Goal: Information Seeking & Learning: Find contact information

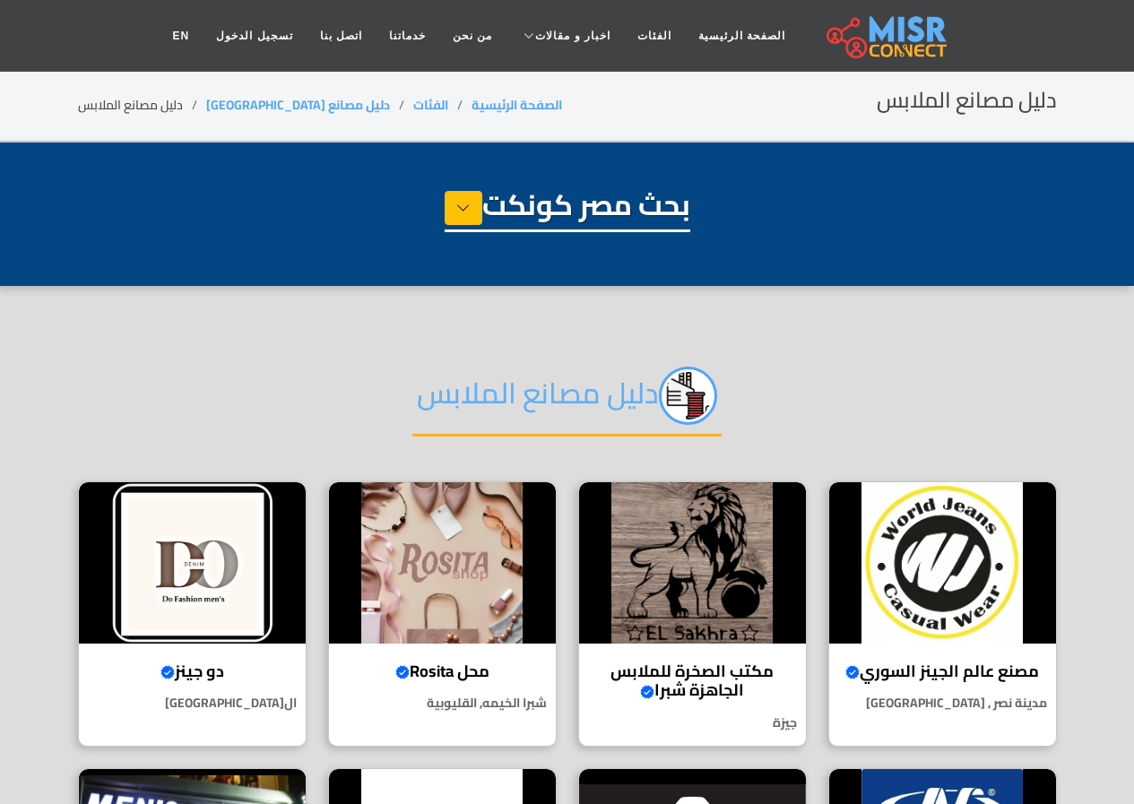
select select "**********"
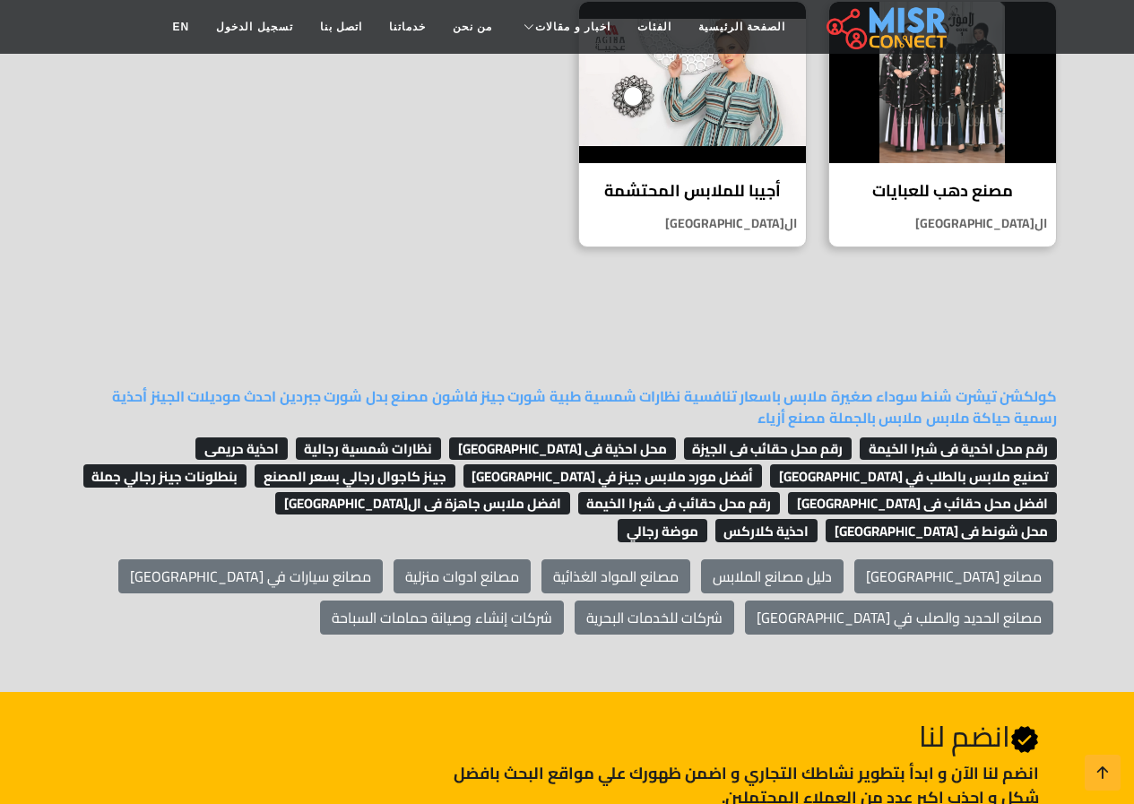
scroll to position [1345, 0]
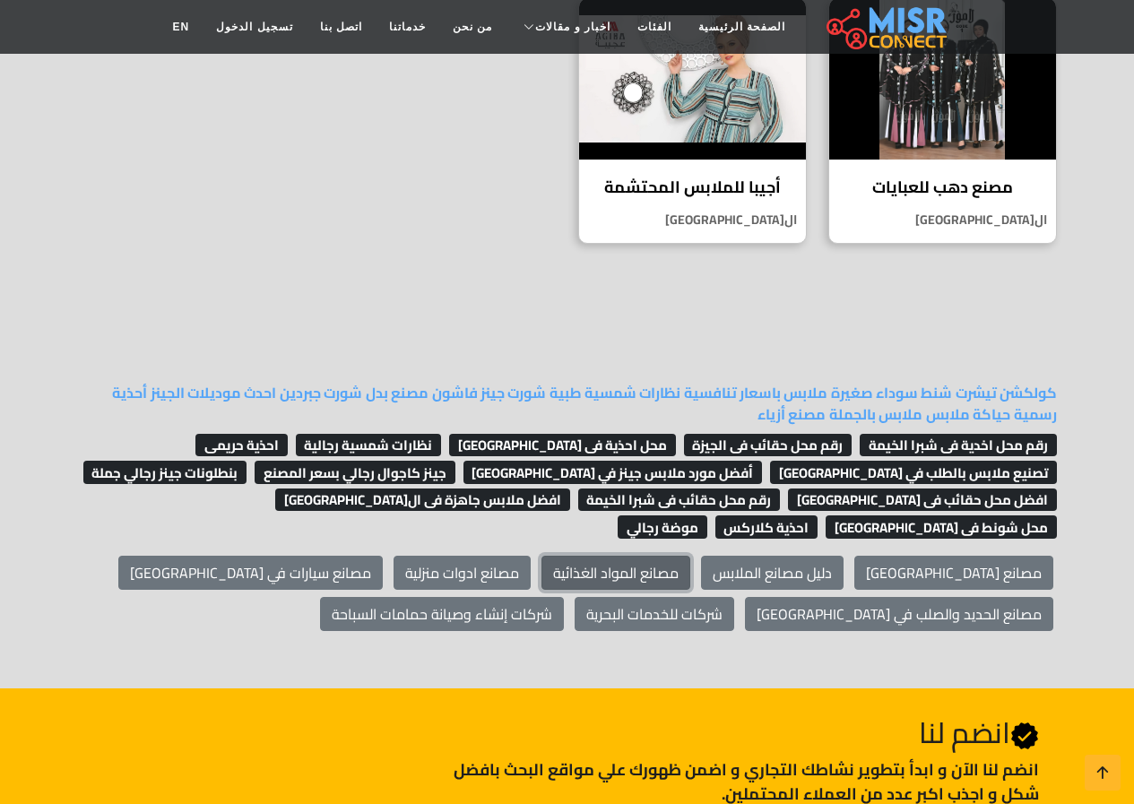
click at [690, 556] on link "مصانع المواد الغذائية" at bounding box center [616, 573] width 149 height 34
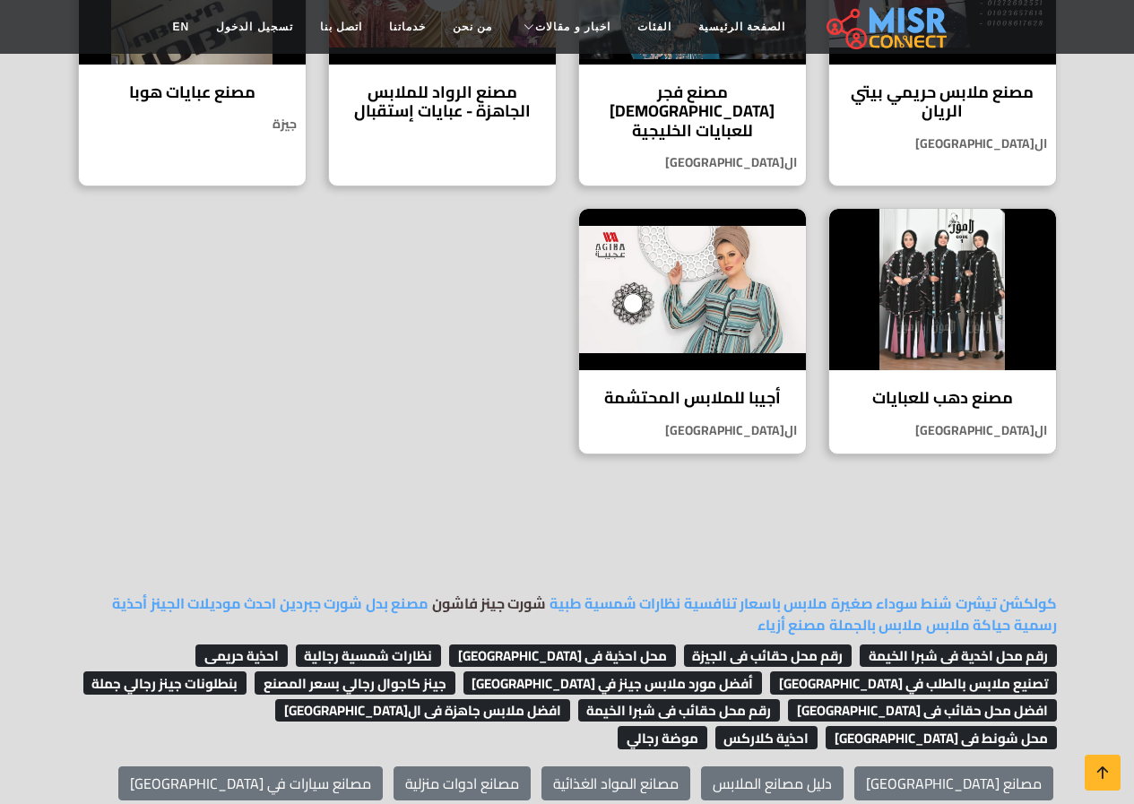
scroll to position [1166, 0]
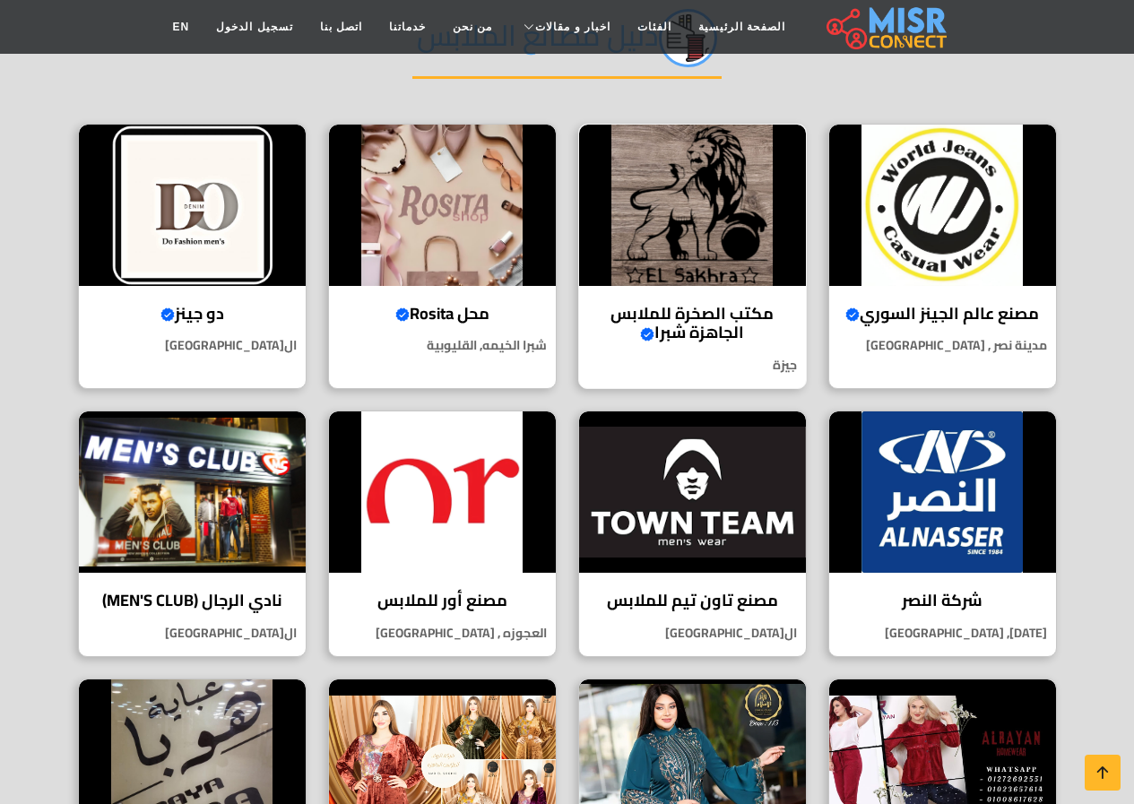
scroll to position [359, 0]
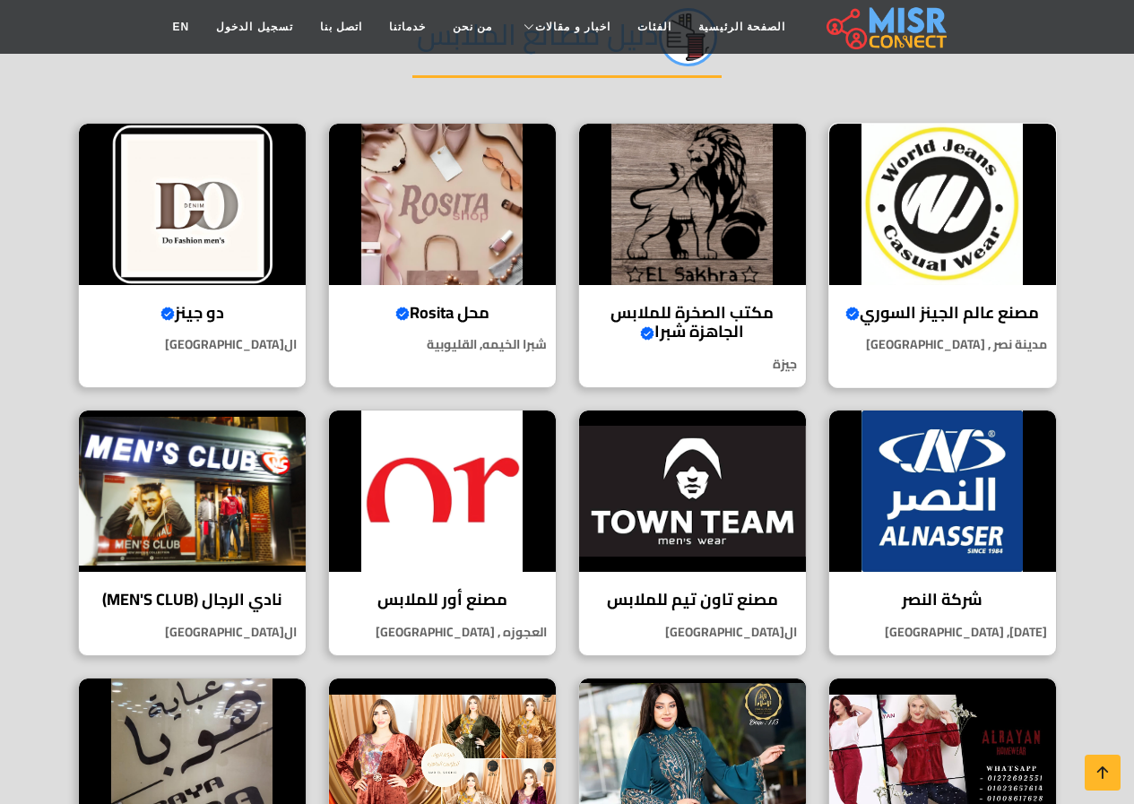
click at [939, 309] on h4 "مصنع عالم الجينز السوري Verified account" at bounding box center [943, 313] width 200 height 20
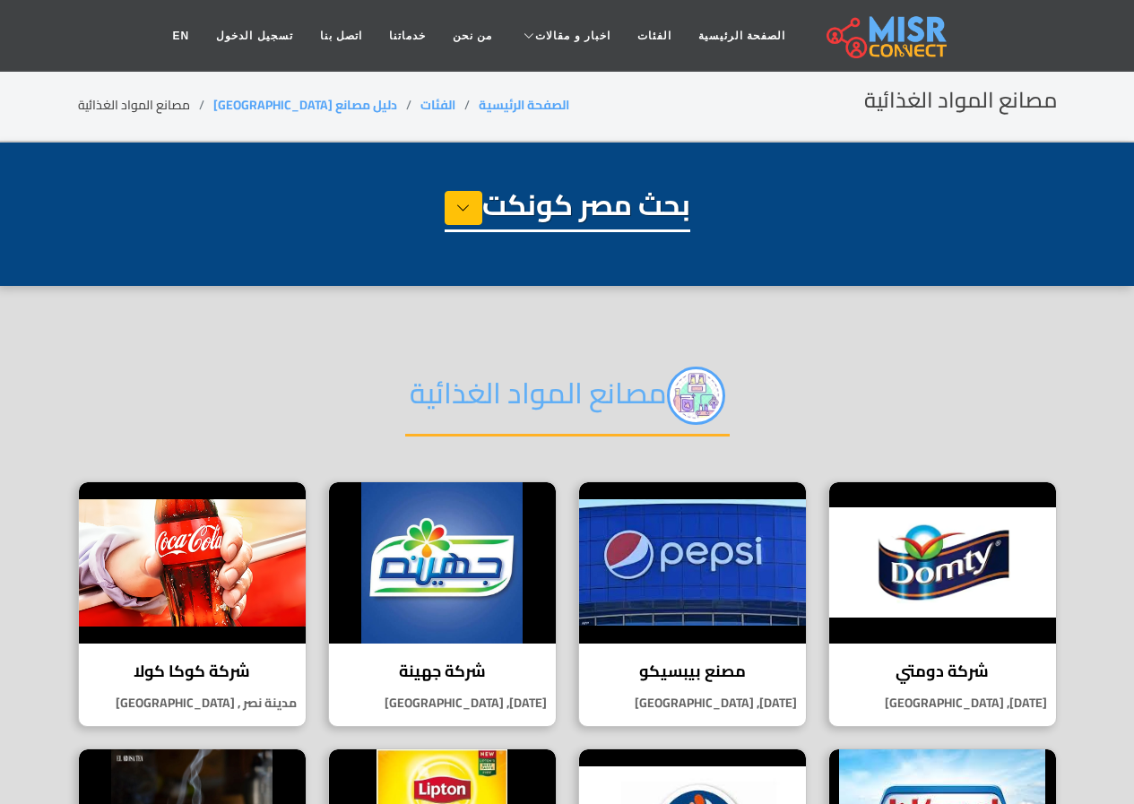
select select "**********"
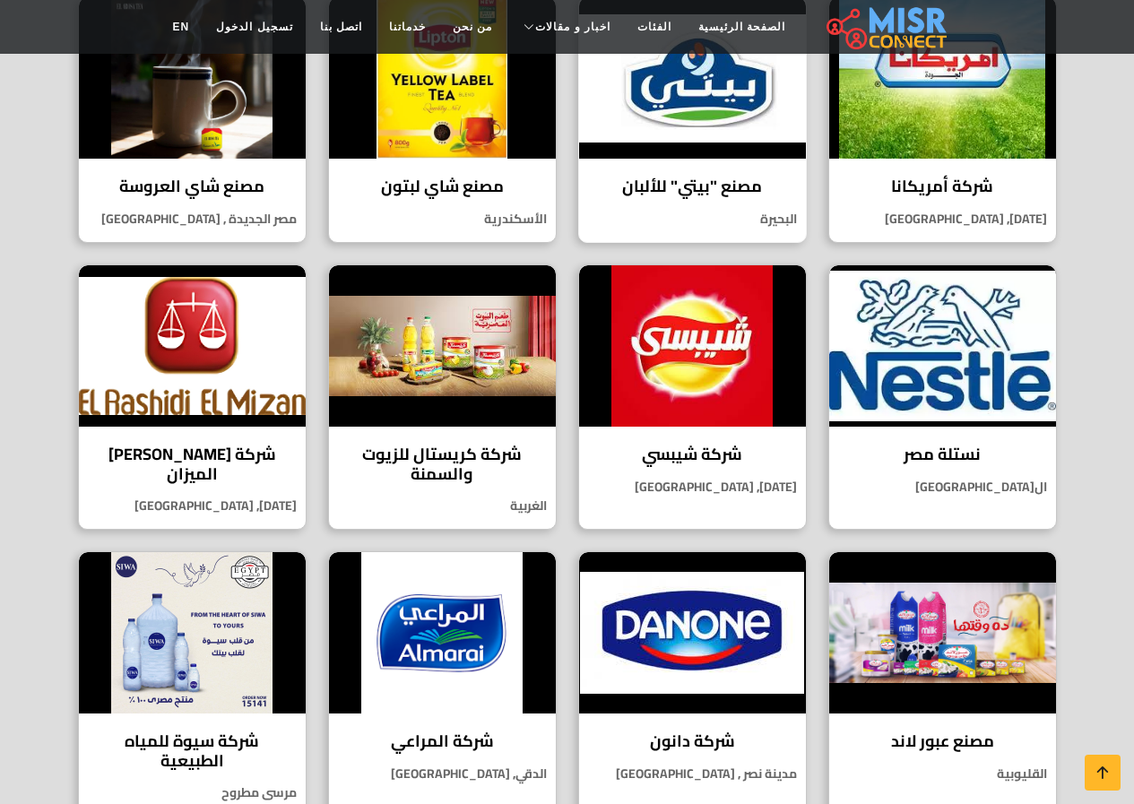
scroll to position [717, 0]
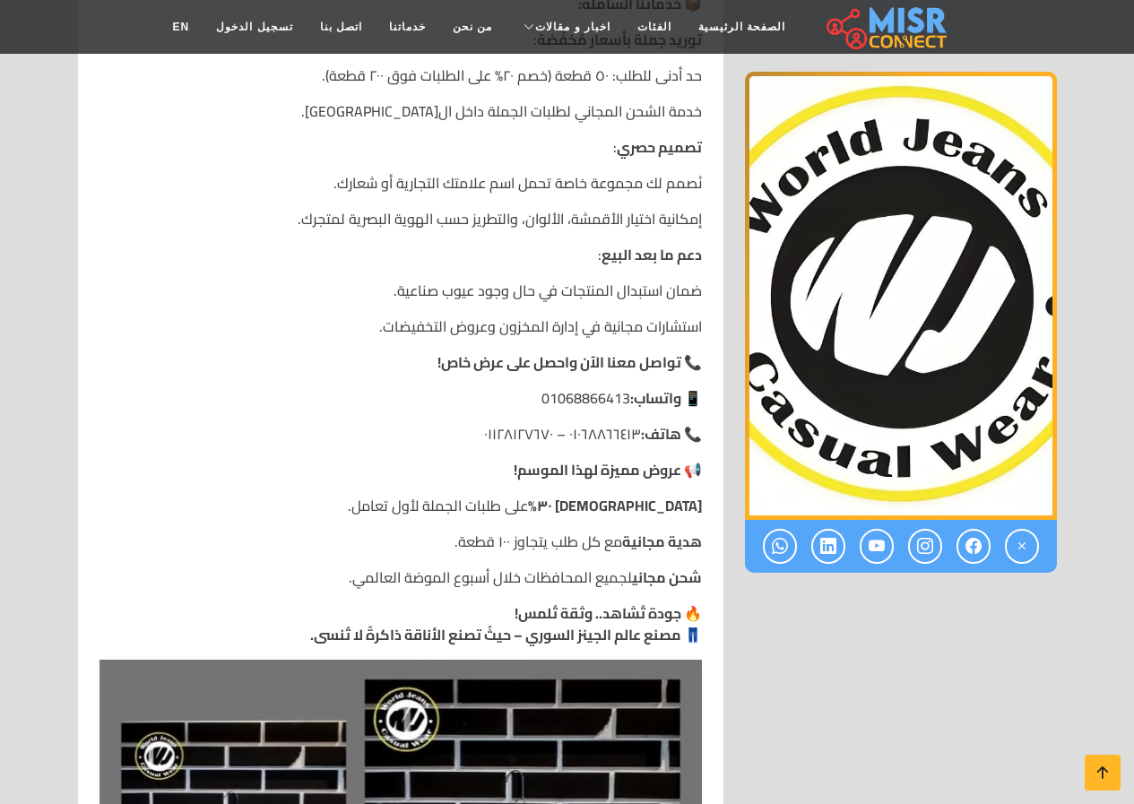
scroll to position [1973, 0]
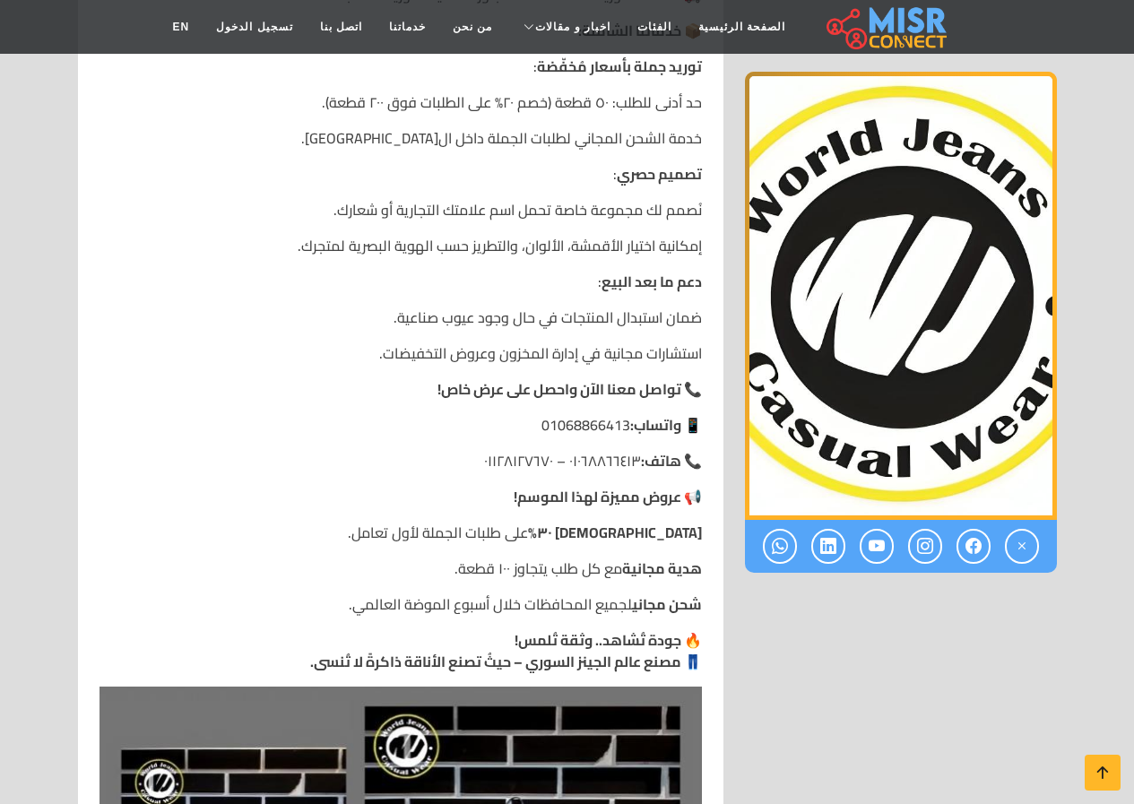
drag, startPoint x: 629, startPoint y: 379, endPoint x: 545, endPoint y: 389, distance: 84.9
click at [545, 414] on p "📱 واتساب: 01068866413" at bounding box center [401, 425] width 603 height 22
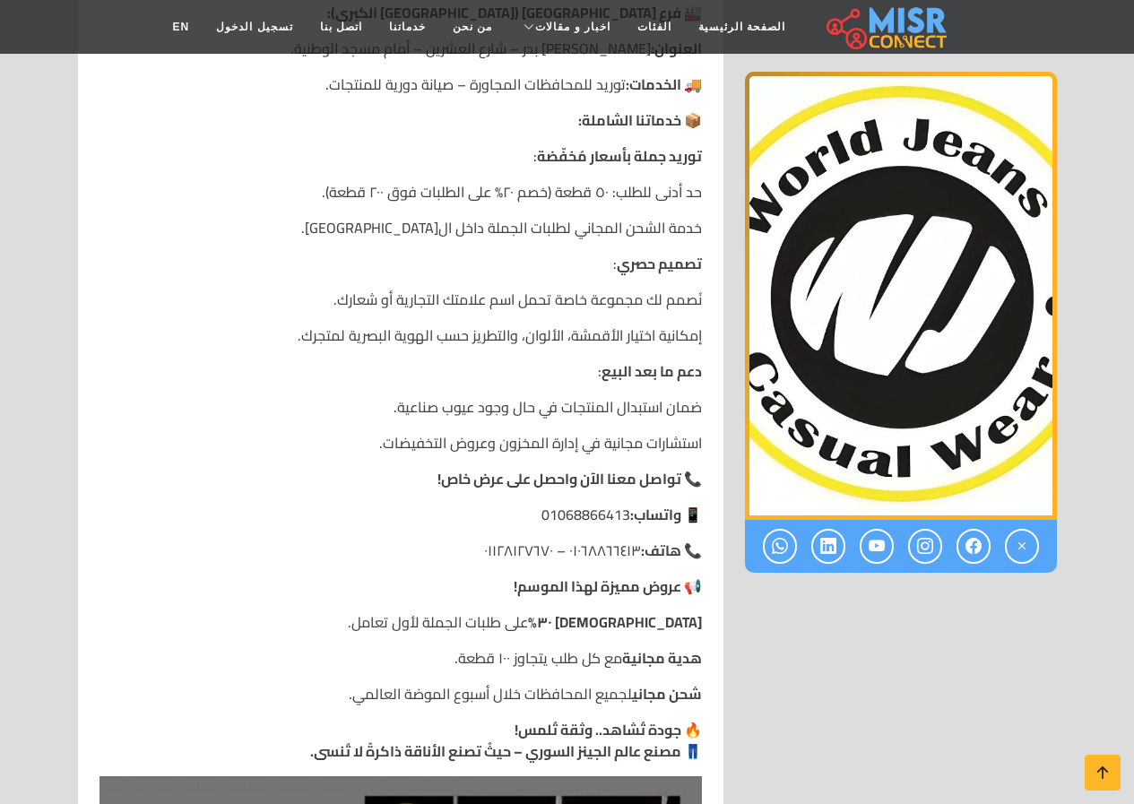
click at [508, 504] on p "📱 واتساب: 01068866413" at bounding box center [401, 515] width 603 height 22
drag, startPoint x: 542, startPoint y: 476, endPoint x: 631, endPoint y: 469, distance: 90.0
click at [631, 504] on p "📱 واتساب: 01068866413" at bounding box center [401, 515] width 603 height 22
click at [531, 504] on p "📱 واتساب: 01068866413" at bounding box center [401, 515] width 603 height 22
drag, startPoint x: 542, startPoint y: 471, endPoint x: 629, endPoint y: 482, distance: 88.6
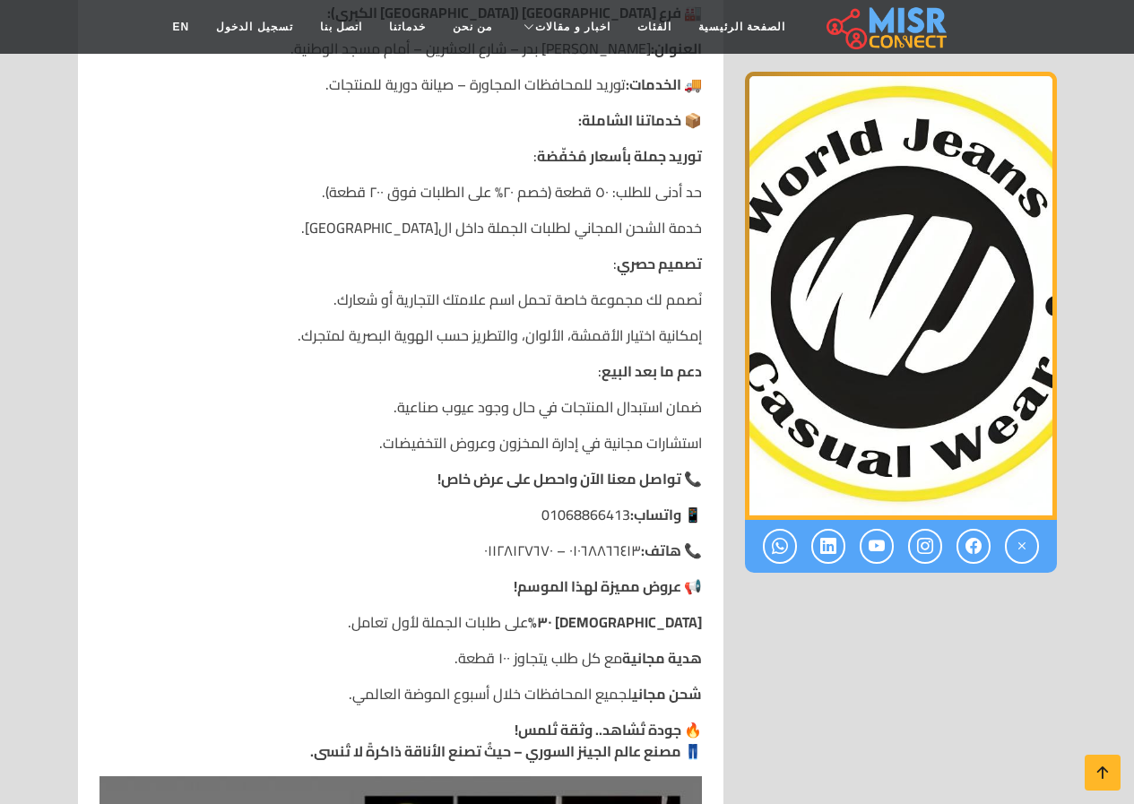
click at [629, 504] on p "📱 واتساب: 01068866413" at bounding box center [401, 515] width 603 height 22
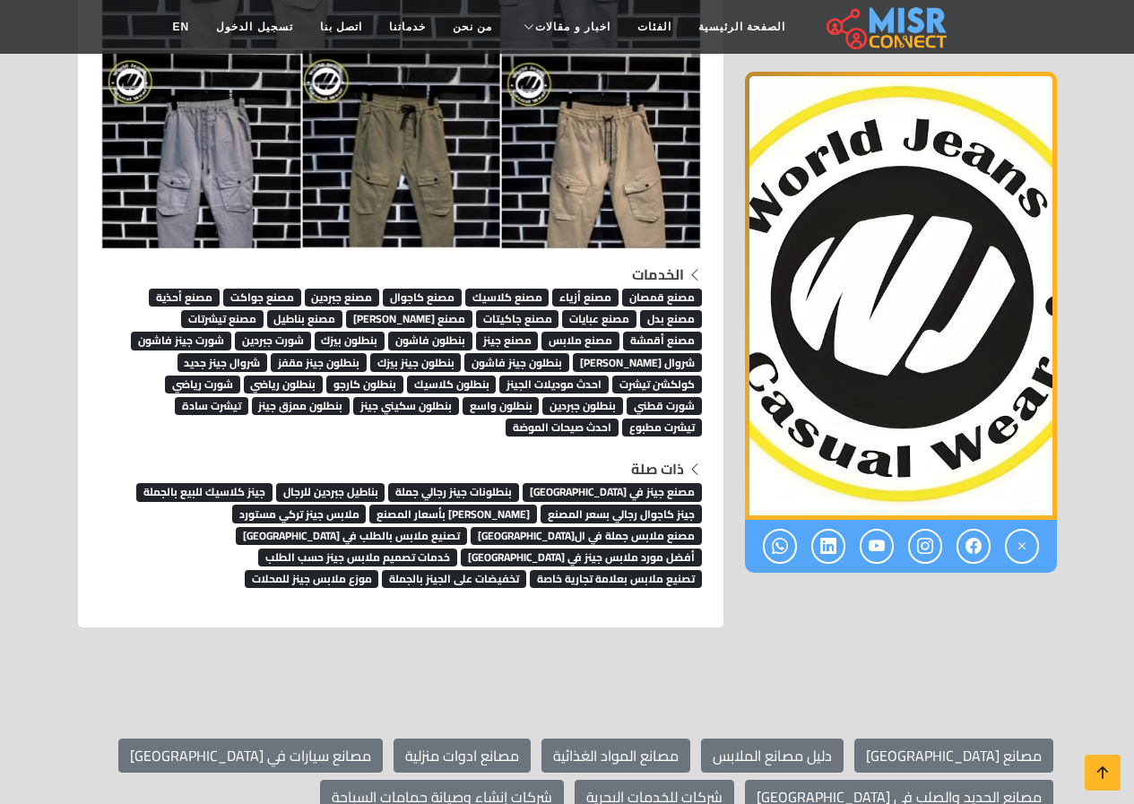
scroll to position [6187, 0]
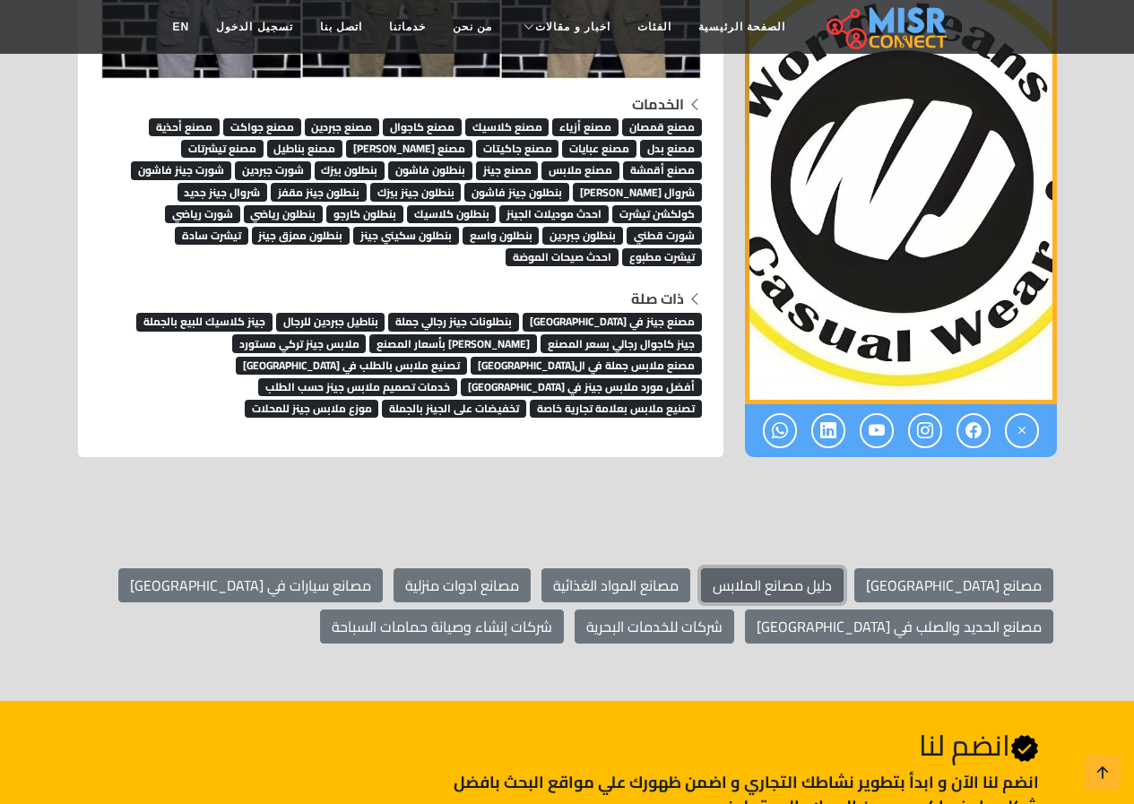
click at [844, 568] on link "دليل مصانع الملابس" at bounding box center [772, 585] width 143 height 34
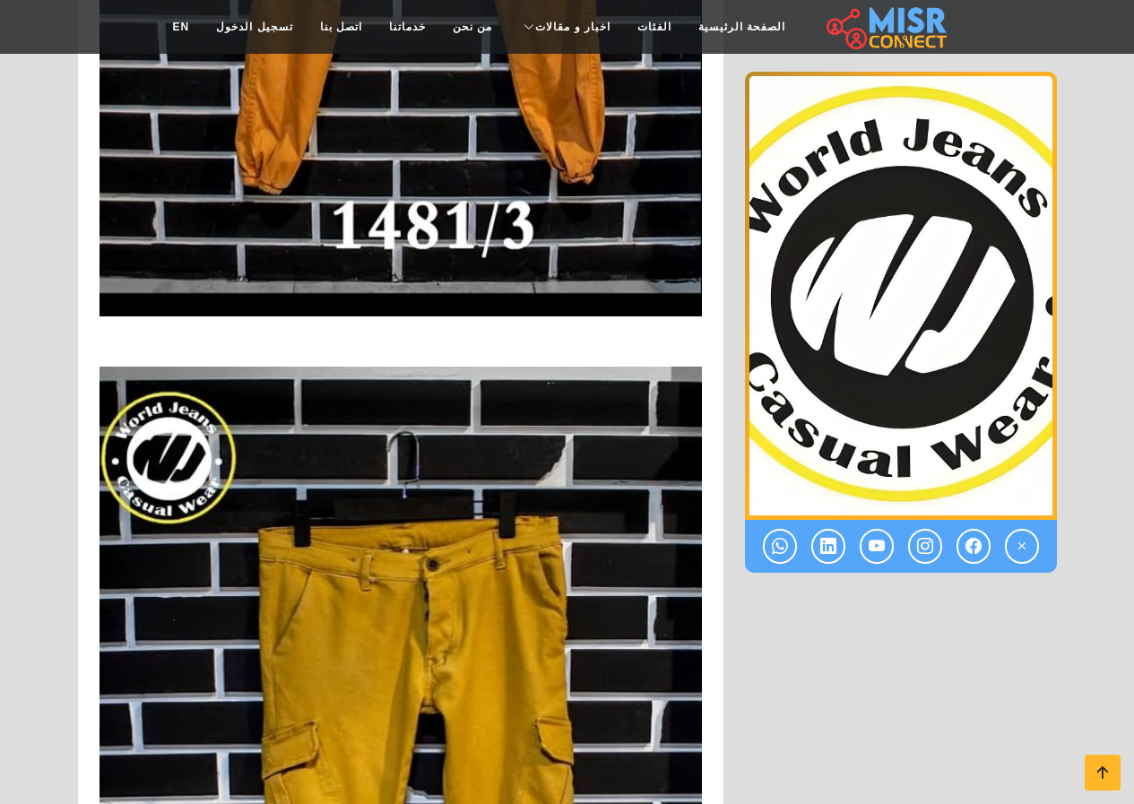
scroll to position [4483, 0]
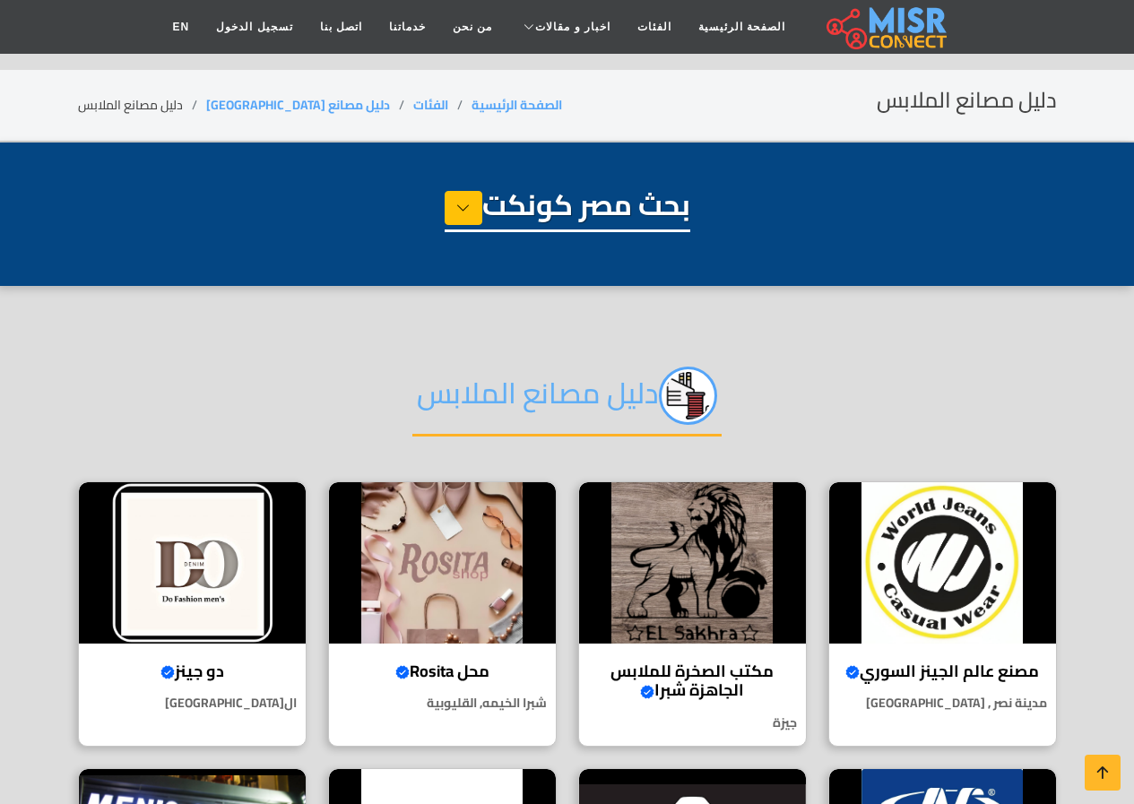
select select "**********"
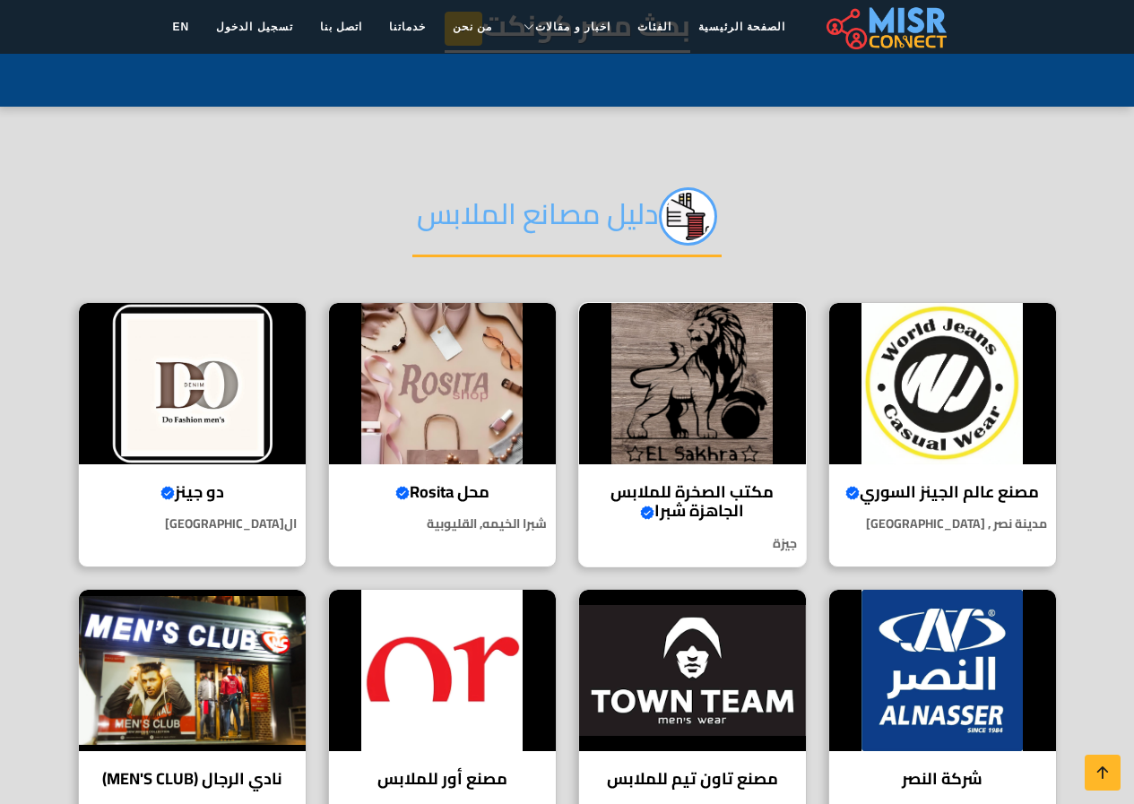
click at [698, 424] on img at bounding box center [692, 383] width 227 height 161
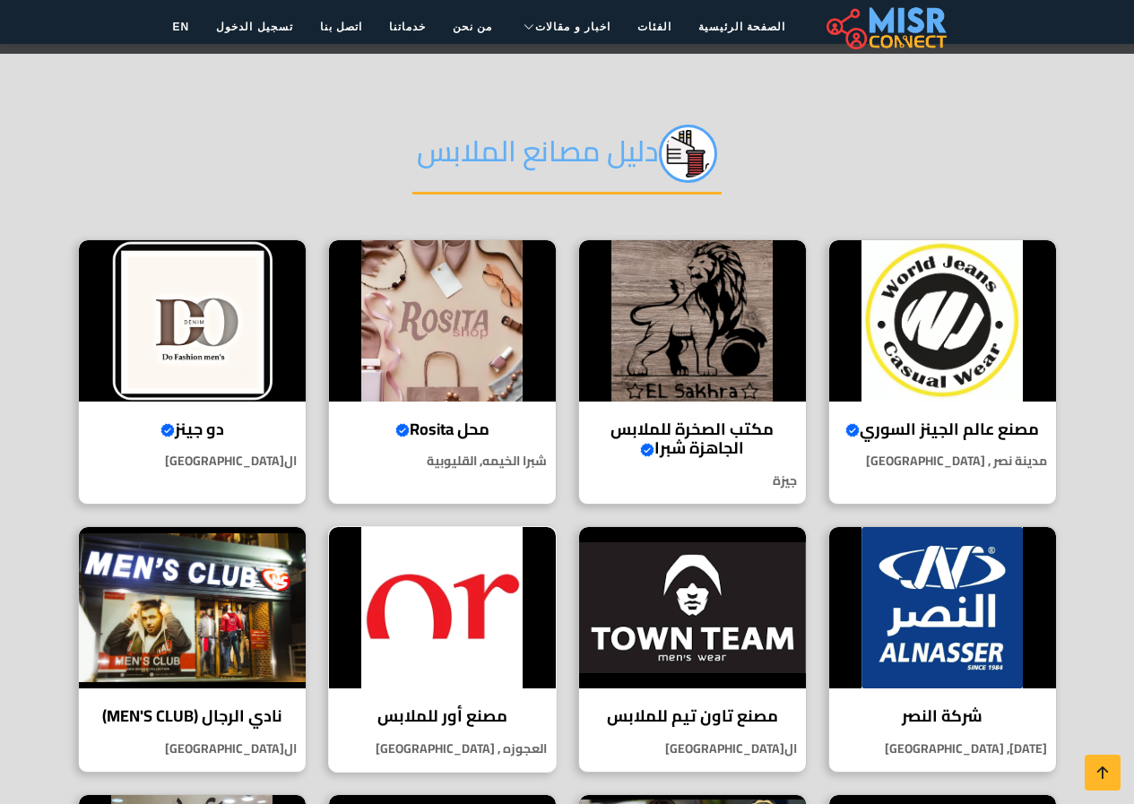
scroll to position [269, 0]
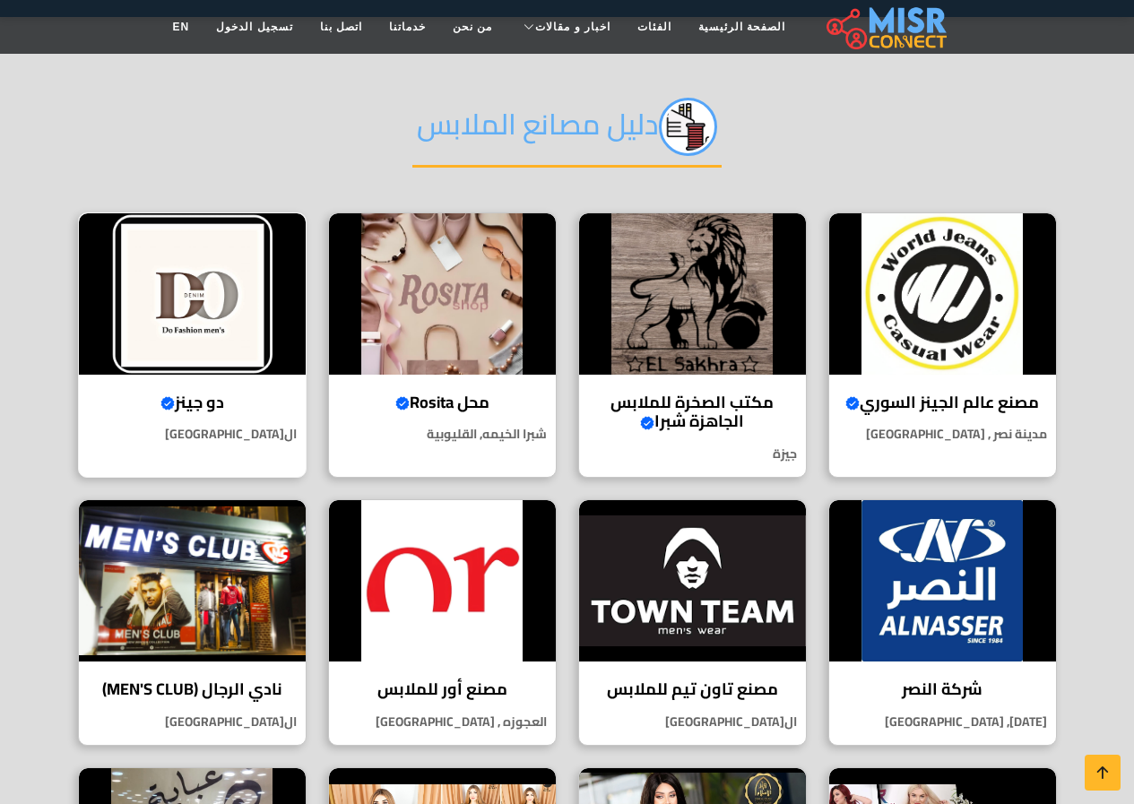
click at [204, 396] on h4 "دو جينز Verified account" at bounding box center [192, 403] width 200 height 20
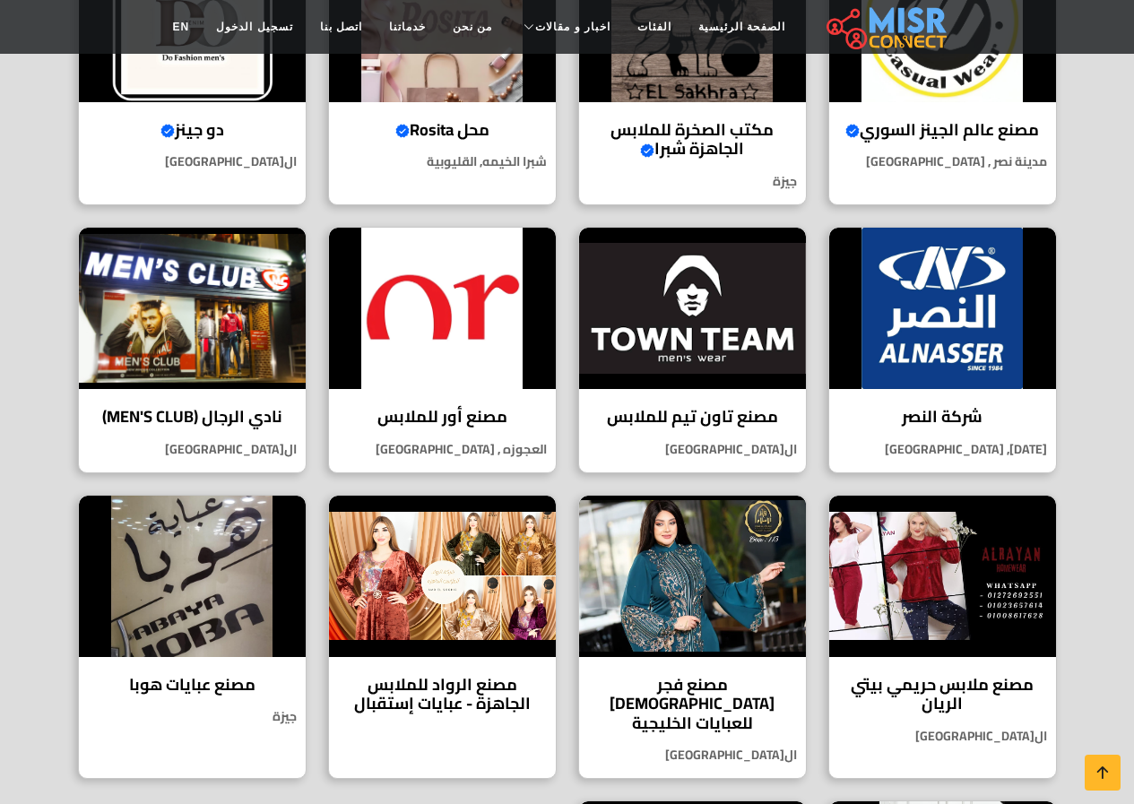
scroll to position [538, 0]
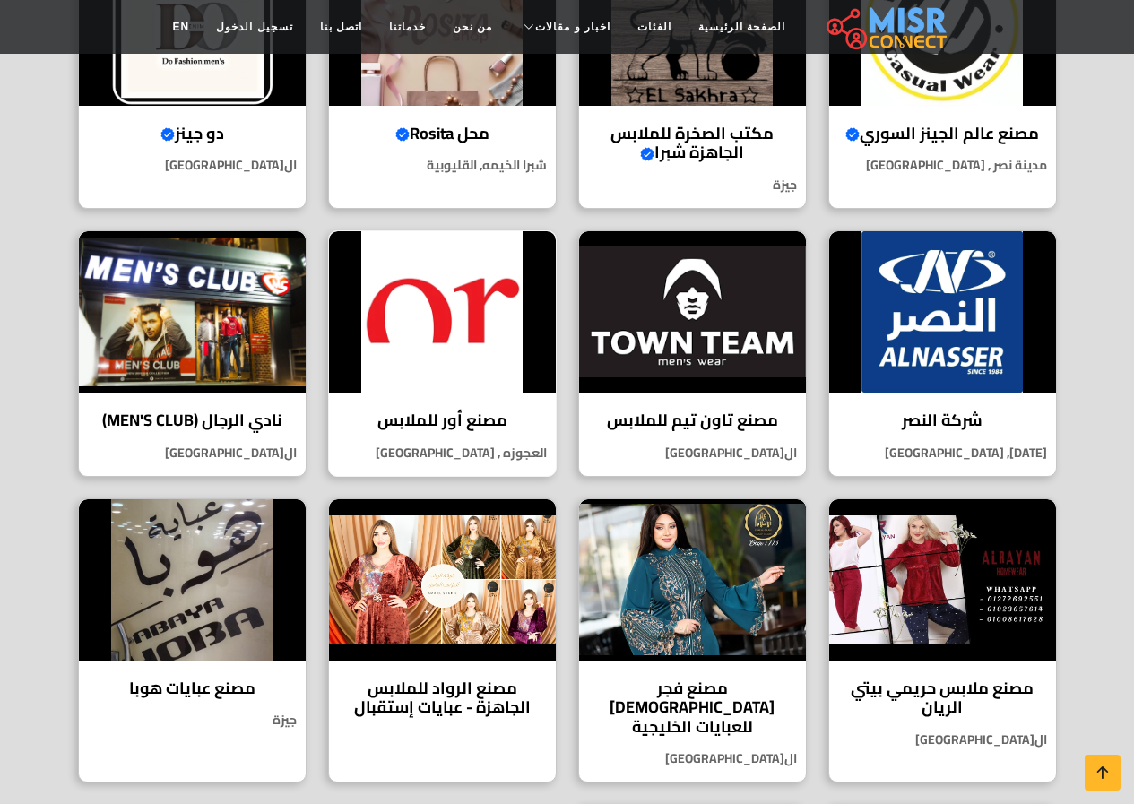
click at [454, 416] on h4 "مصنع أور للملابس" at bounding box center [443, 421] width 200 height 20
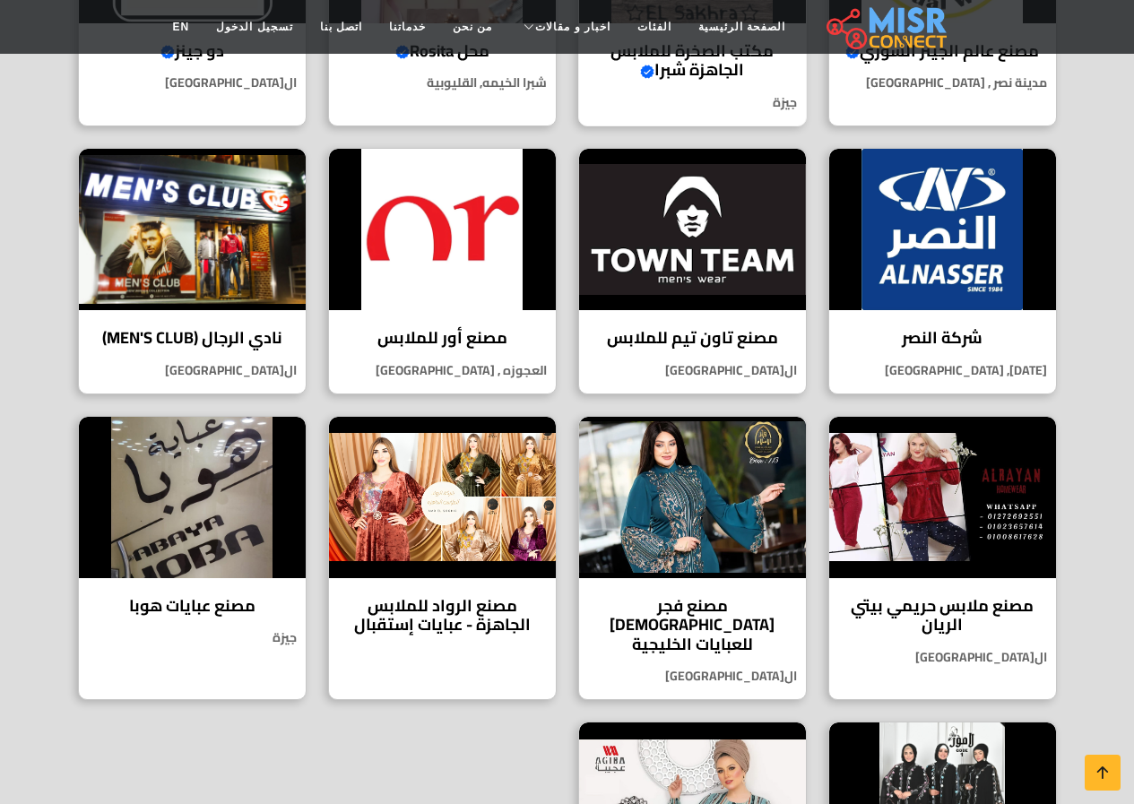
scroll to position [628, 0]
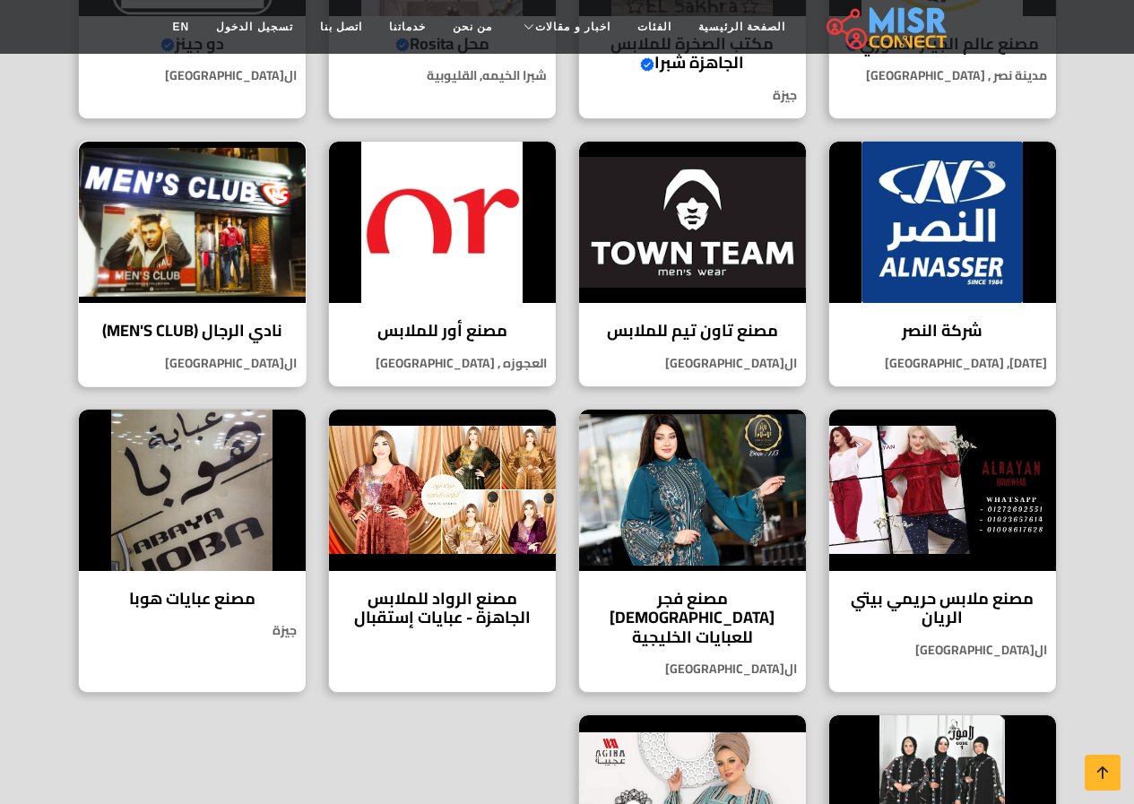
click at [215, 325] on h4 "نادي الرجال (MEN'S CLUB)" at bounding box center [192, 331] width 200 height 20
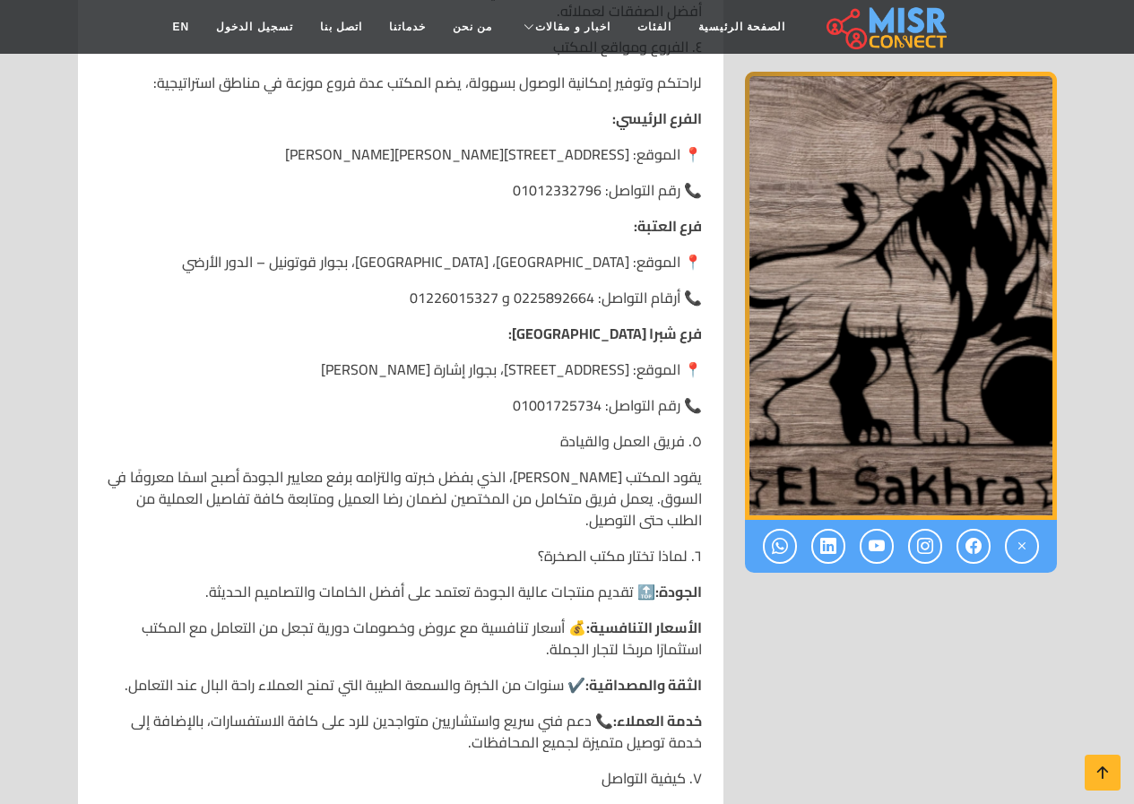
scroll to position [2600, 0]
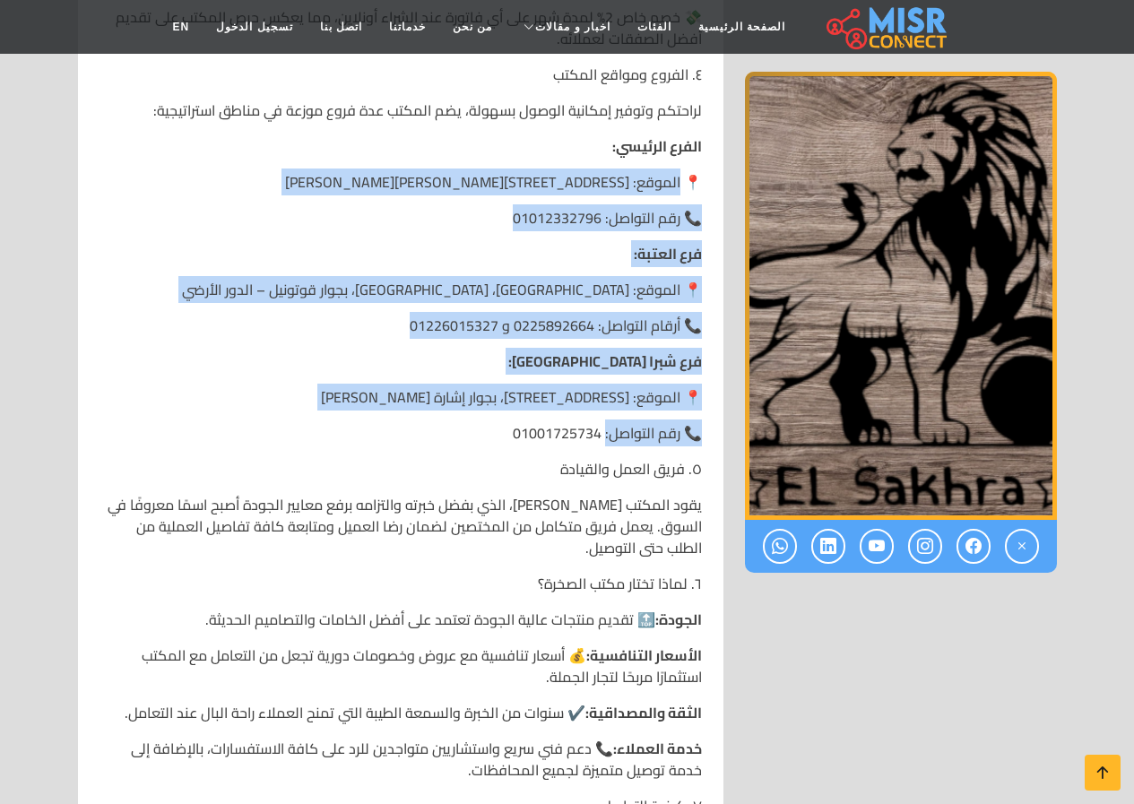
drag, startPoint x: 686, startPoint y: 152, endPoint x: 604, endPoint y: 399, distance: 259.7
click at [569, 315] on p "📞 أرقام التواصل: 0225892664 و 01226015327" at bounding box center [401, 326] width 603 height 22
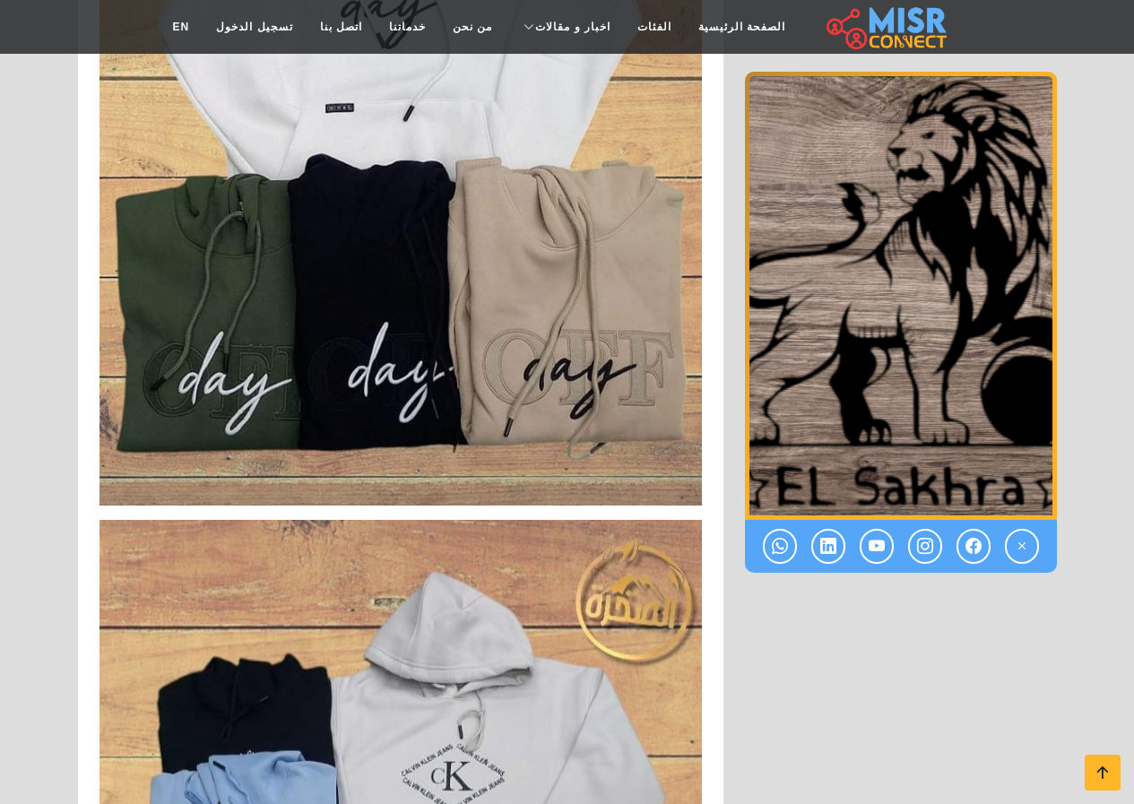
scroll to position [8877, 0]
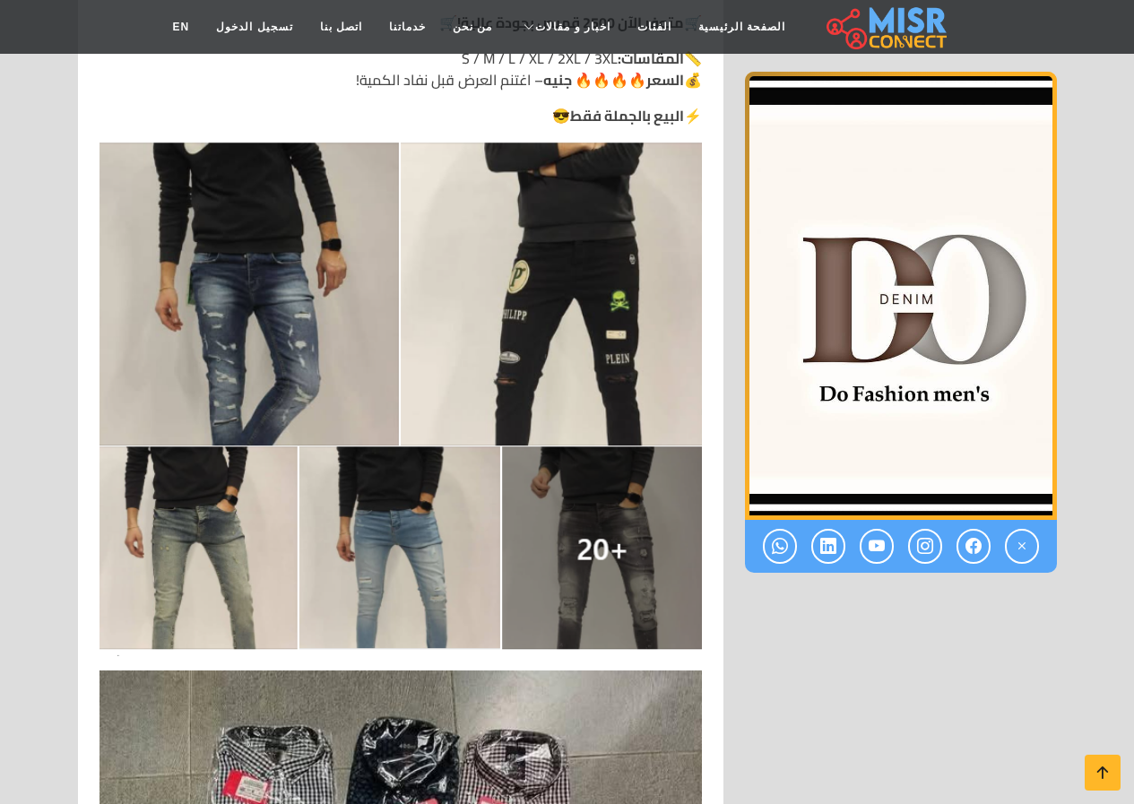
scroll to position [3587, 0]
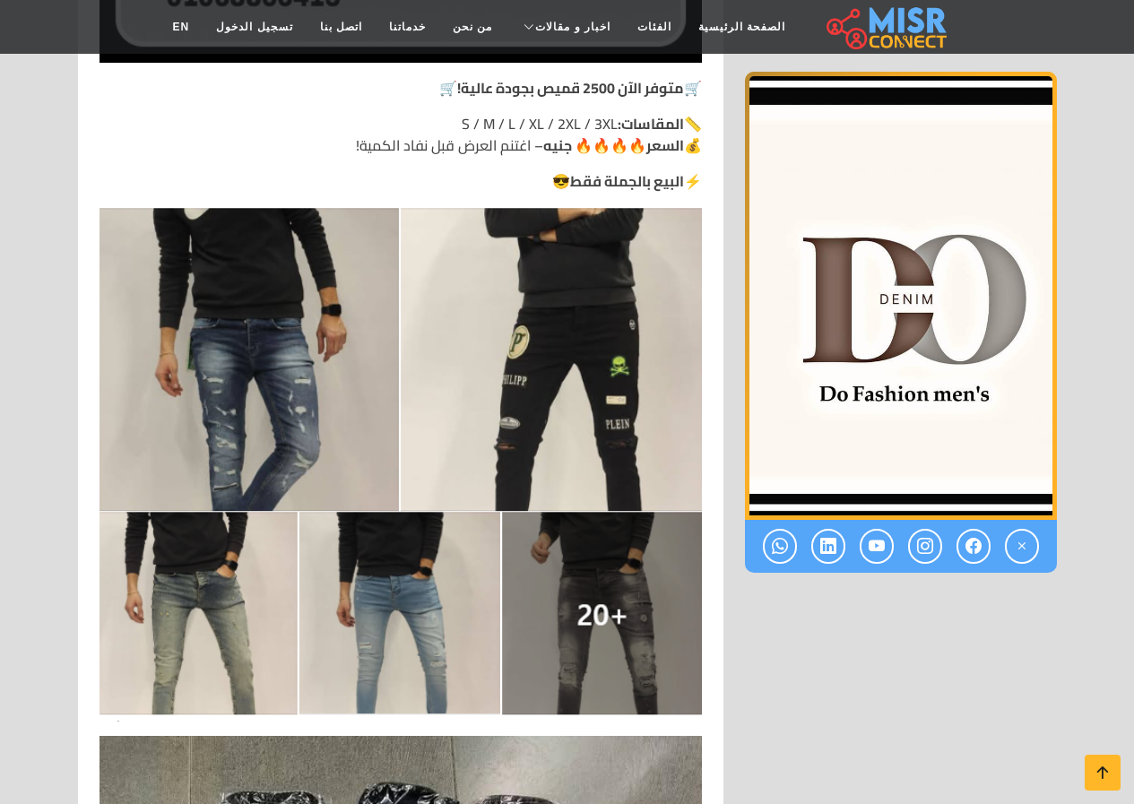
click at [541, 361] on img at bounding box center [401, 464] width 603 height 516
click at [525, 479] on img at bounding box center [401, 464] width 603 height 516
click at [529, 621] on img at bounding box center [401, 464] width 603 height 516
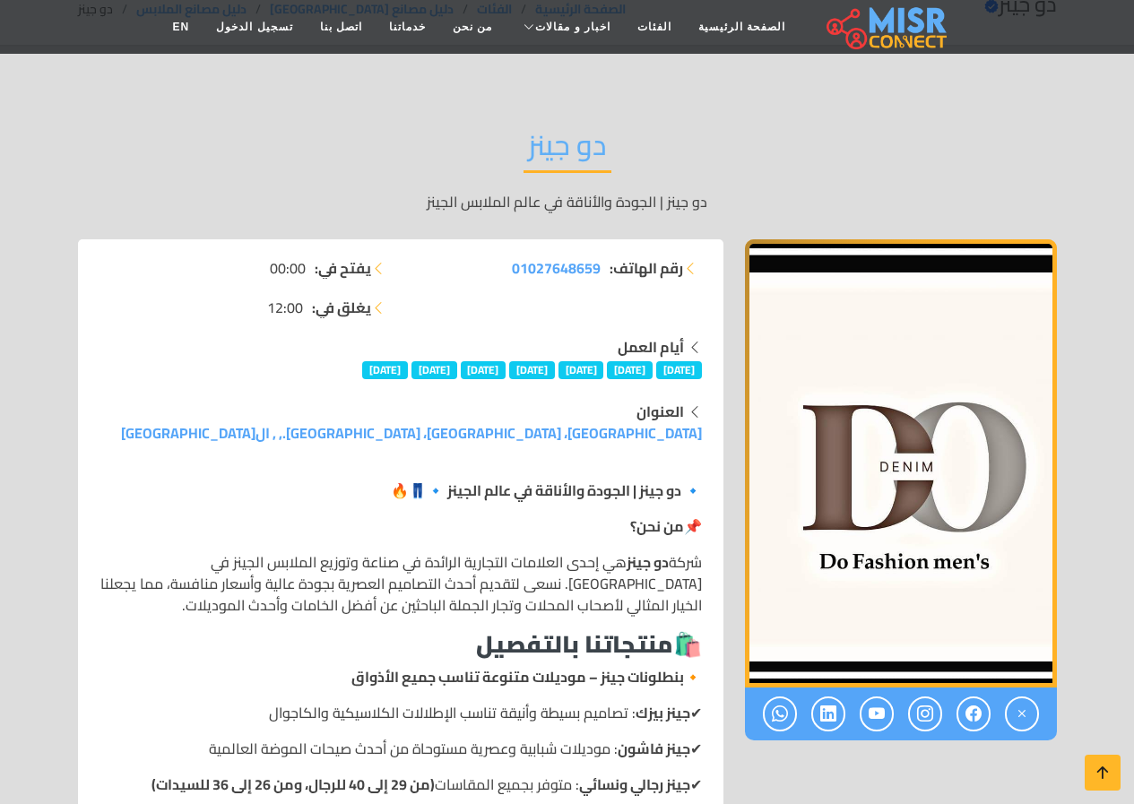
scroll to position [448, 0]
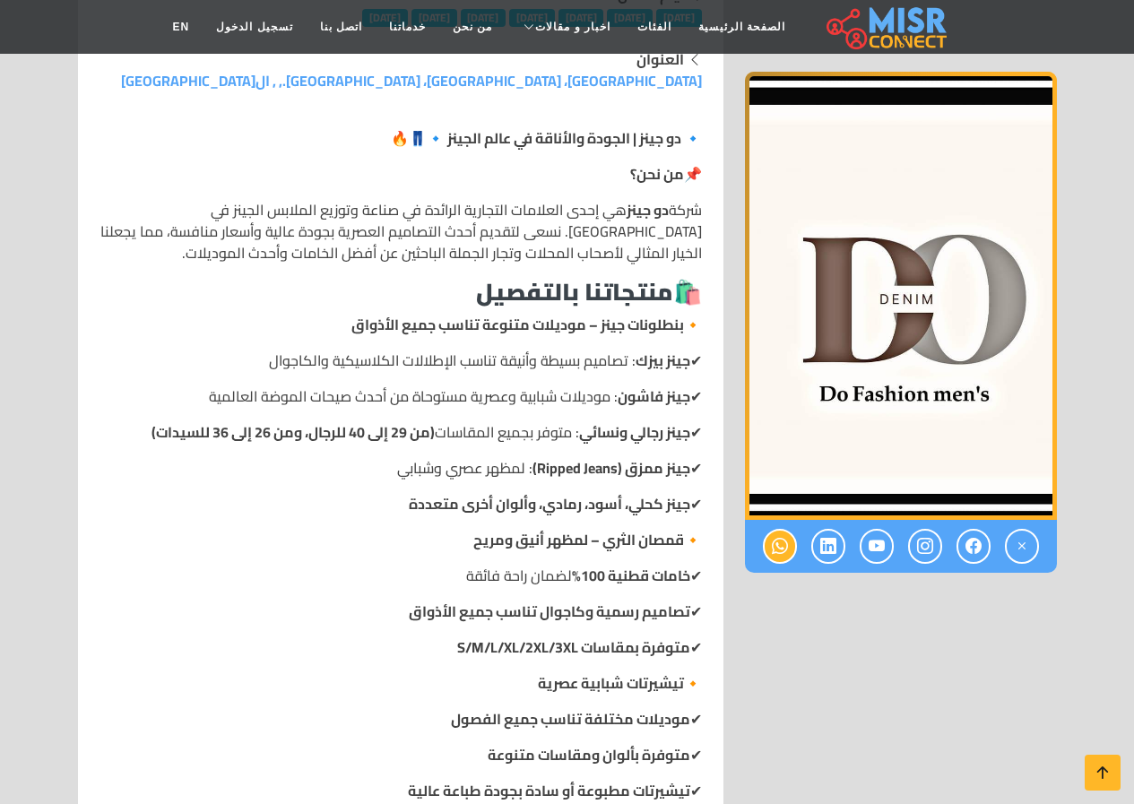
click at [773, 542] on icon at bounding box center [780, 547] width 16 height 30
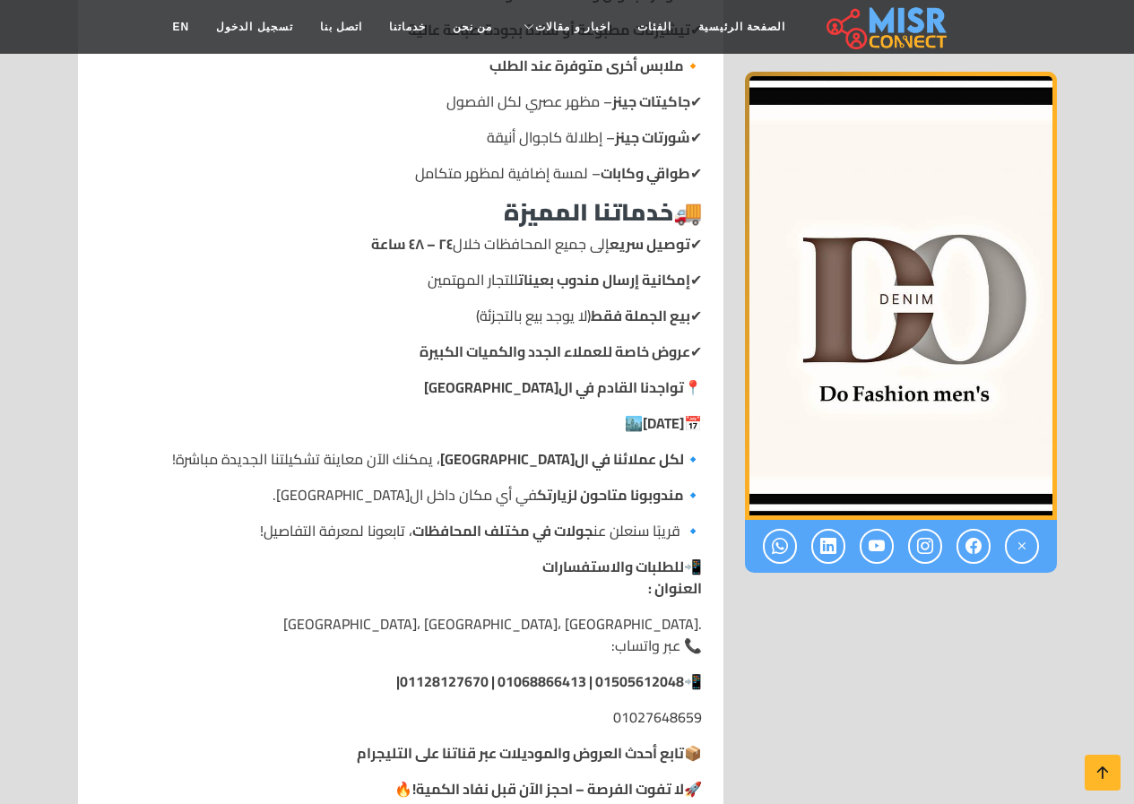
scroll to position [1030, 0]
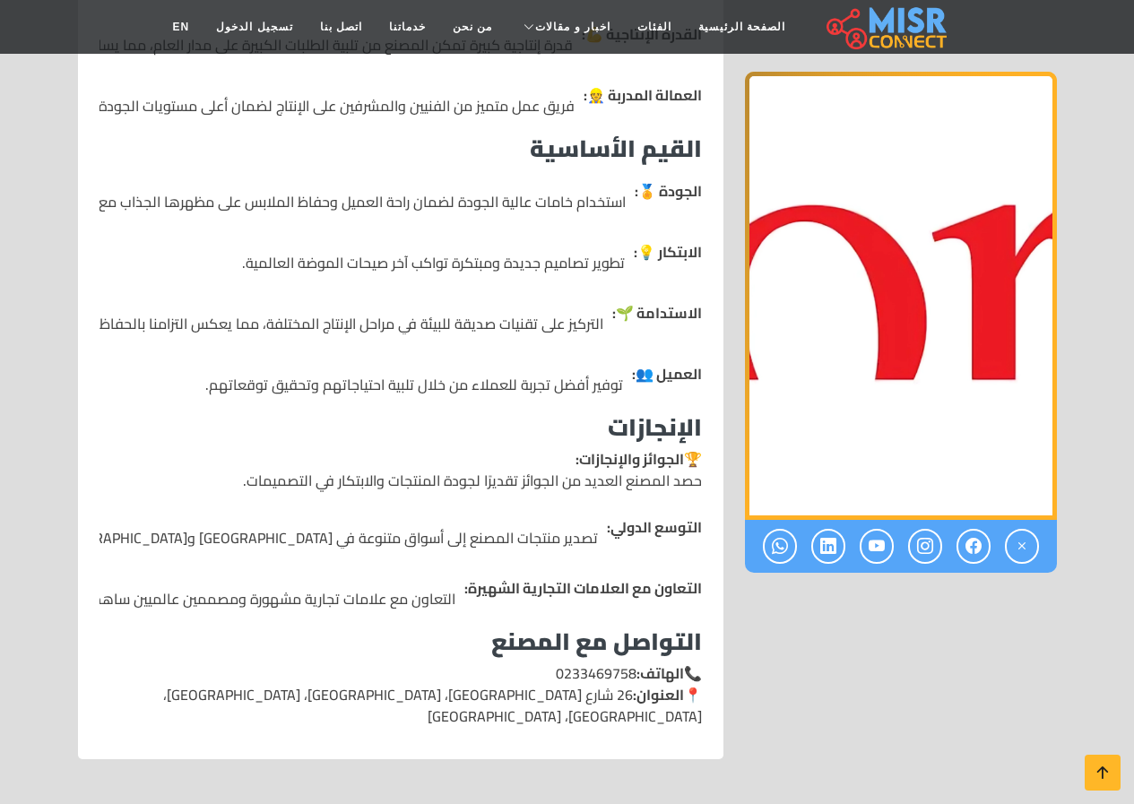
scroll to position [2152, 0]
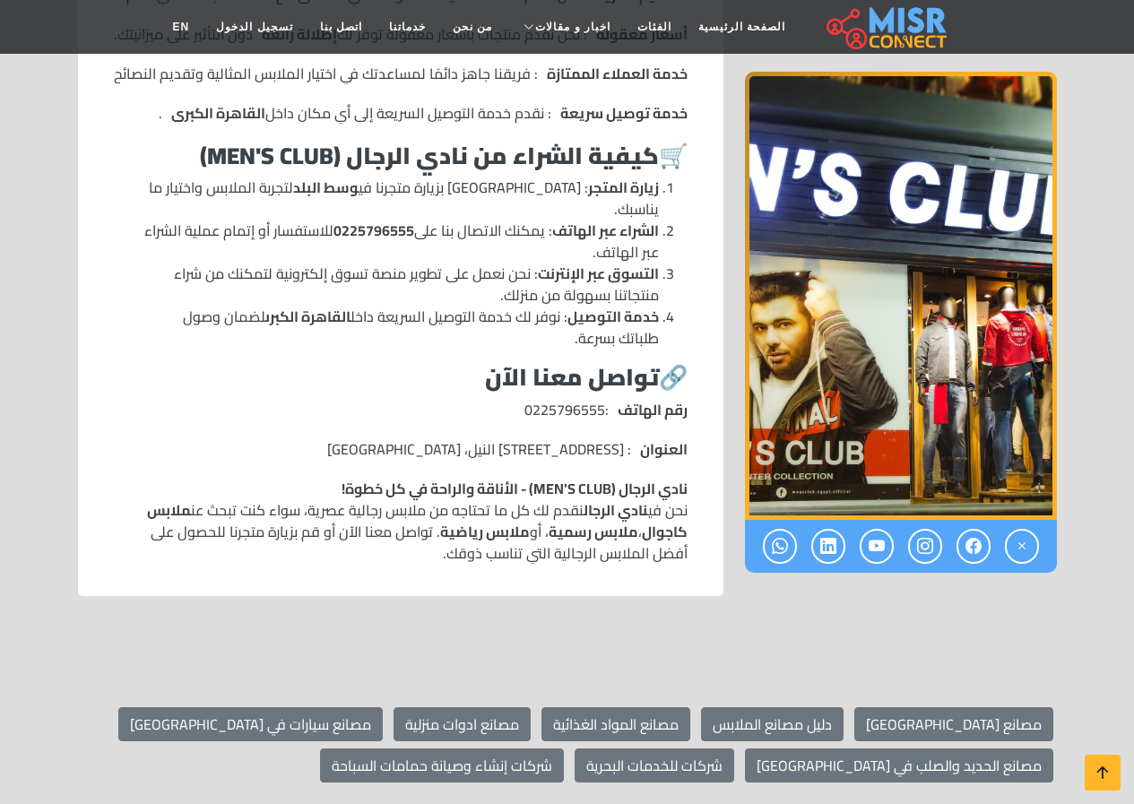
scroll to position [1524, 0]
